Goal: Transaction & Acquisition: Download file/media

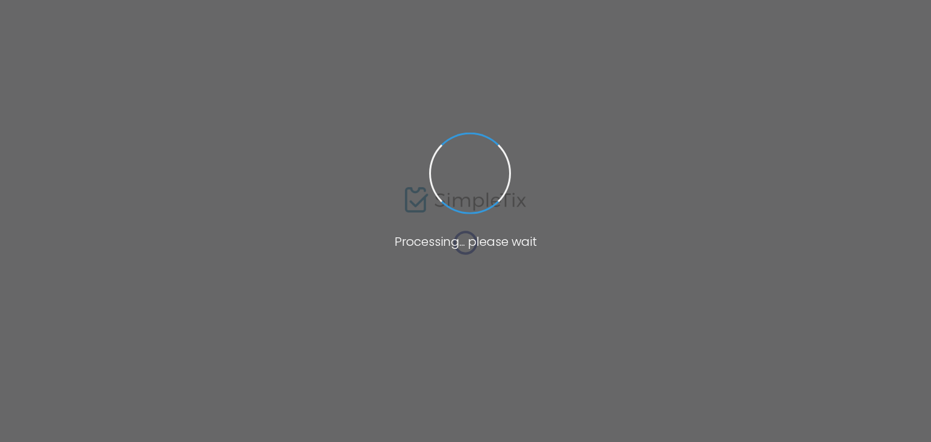
type input "[URL][DOMAIN_NAME]"
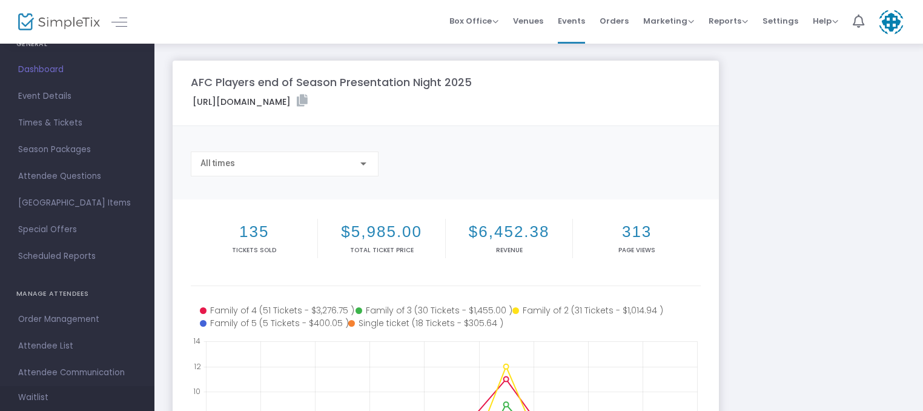
scroll to position [61, 0]
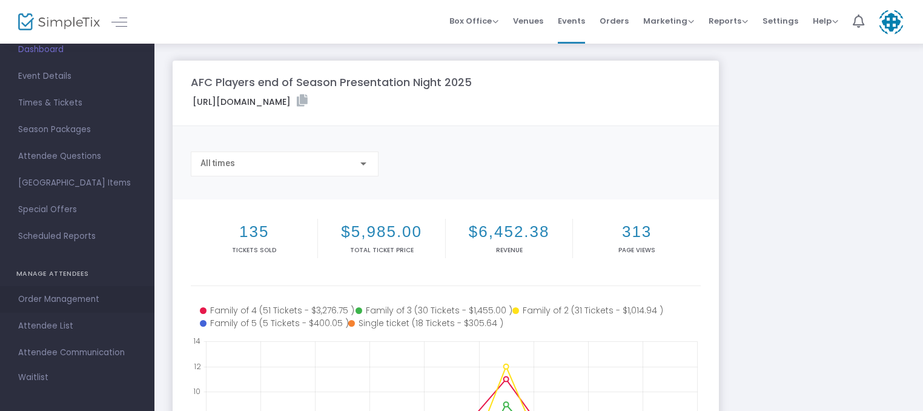
click at [47, 301] on span "Order Management" at bounding box center [77, 299] width 118 height 16
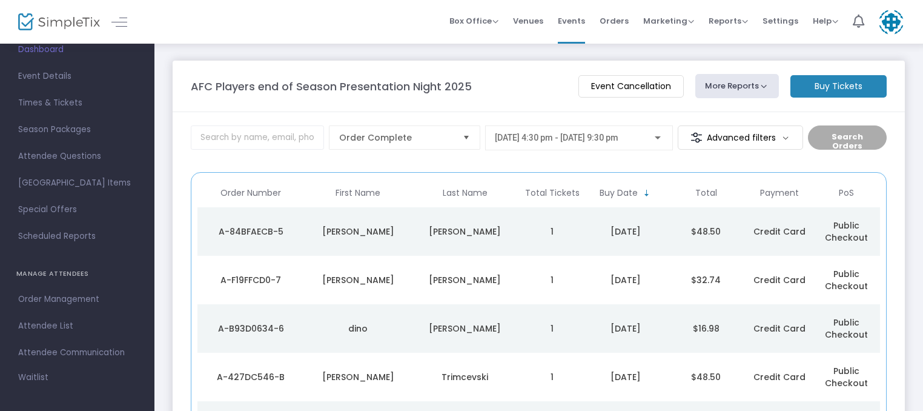
click at [765, 90] on button "More Reports" at bounding box center [738, 86] width 84 height 24
click at [508, 96] on div "AFC Players end of Season Presentation Night 2025 Event Cancellation More Repor…" at bounding box center [539, 86] width 708 height 24
click at [44, 327] on span "Attendee List" at bounding box center [77, 326] width 118 height 16
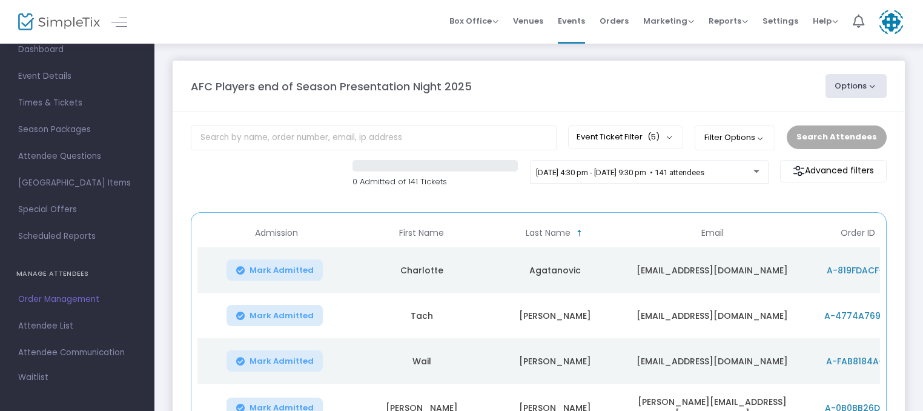
click at [842, 80] on button "Options" at bounding box center [857, 86] width 62 height 24
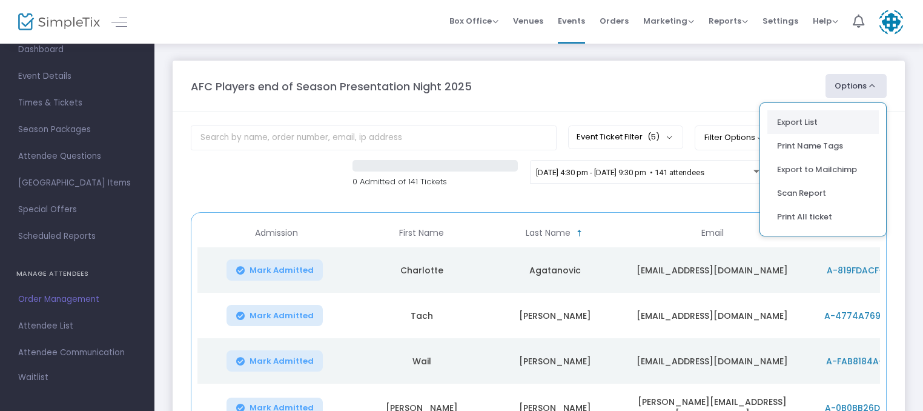
click at [825, 122] on li "Export List" at bounding box center [823, 122] width 111 height 24
radio input "false"
radio input "true"
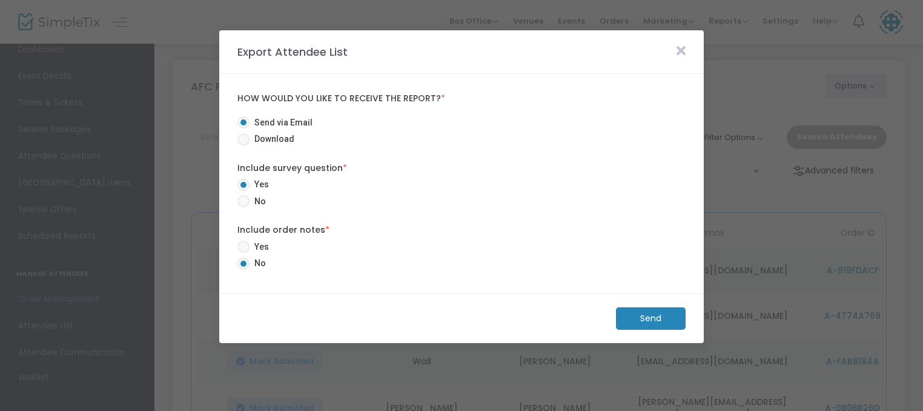
click at [239, 136] on span at bounding box center [244, 139] width 12 height 12
click at [243, 145] on input "Download" at bounding box center [243, 145] width 1 height 1
radio input "true"
click at [640, 312] on m-button "Download" at bounding box center [641, 318] width 90 height 22
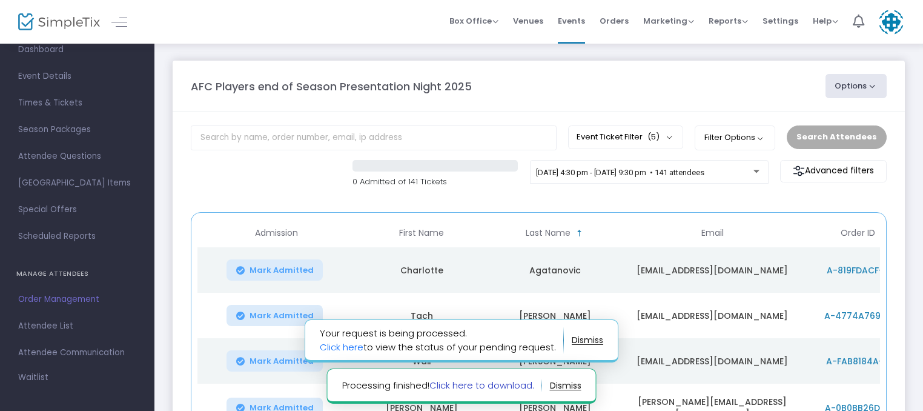
click at [493, 384] on link "Click here to download." at bounding box center [482, 385] width 105 height 13
